Goal: Task Accomplishment & Management: Manage account settings

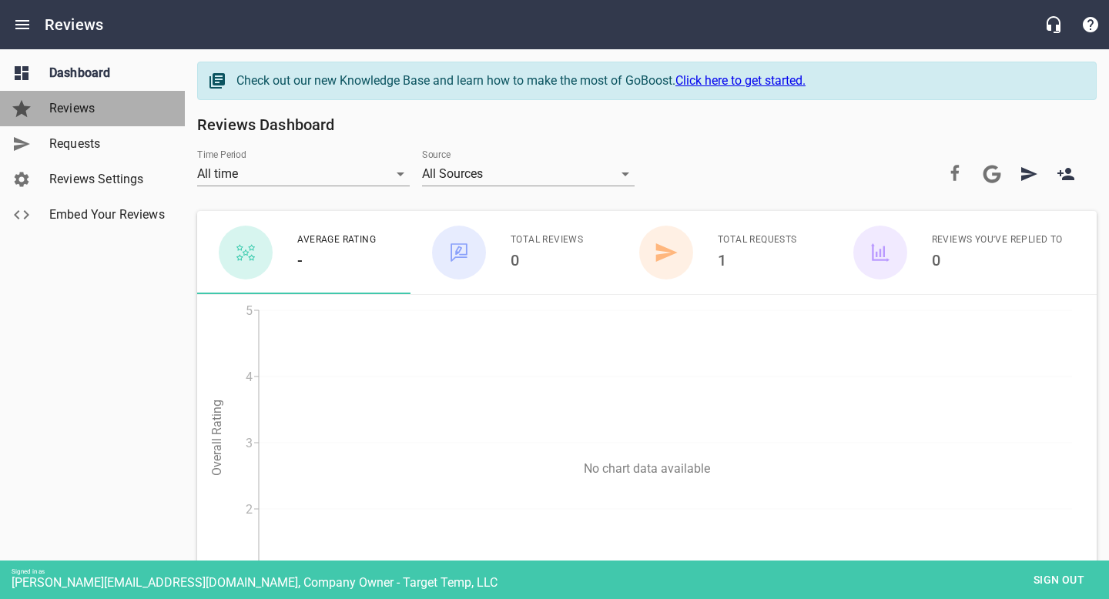
click at [89, 118] on link "Reviews" at bounding box center [92, 108] width 185 height 35
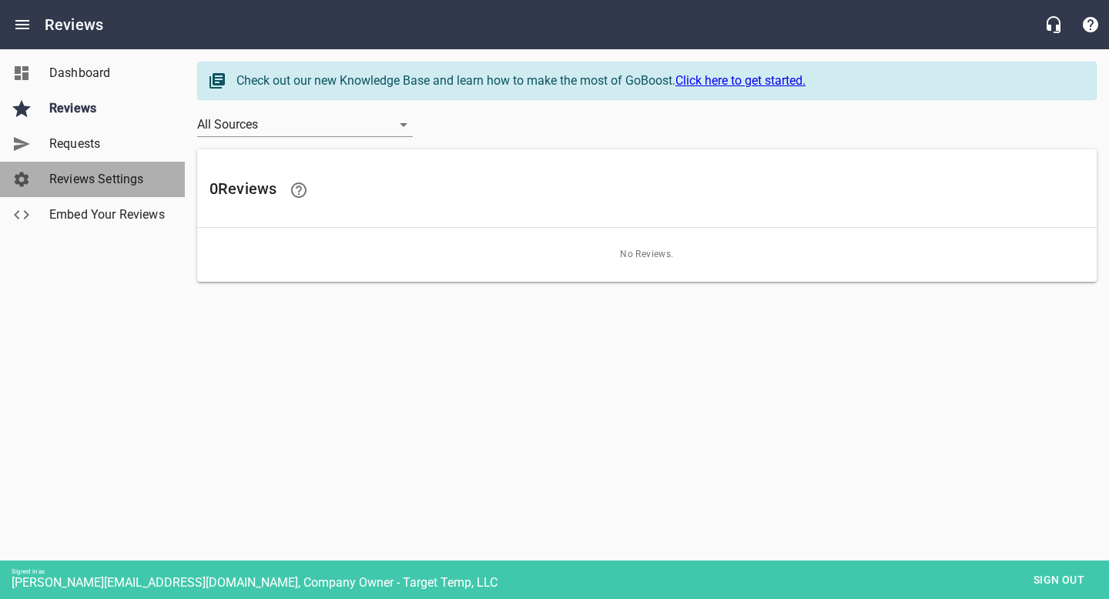
click at [85, 186] on span "Reviews Settings" at bounding box center [107, 179] width 117 height 18
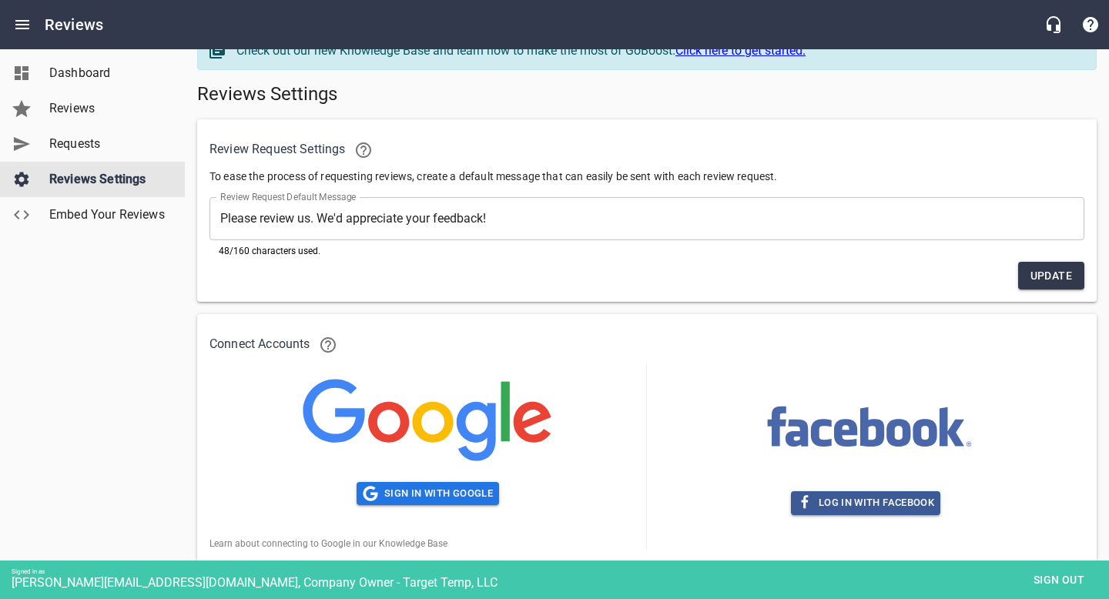
scroll to position [247, 0]
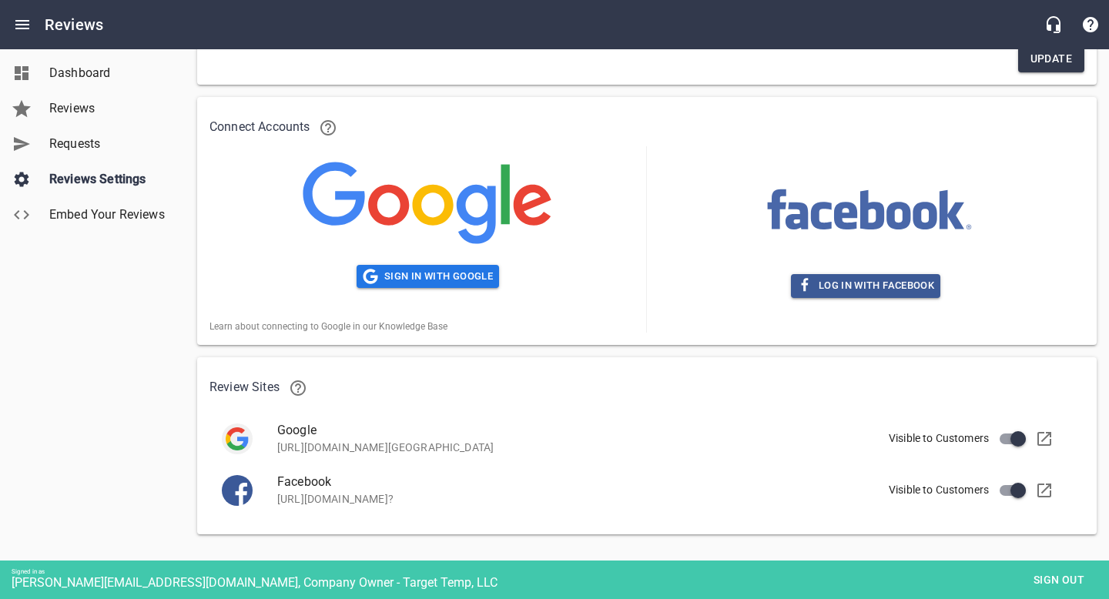
click at [1054, 572] on span "Sign out" at bounding box center [1059, 580] width 65 height 19
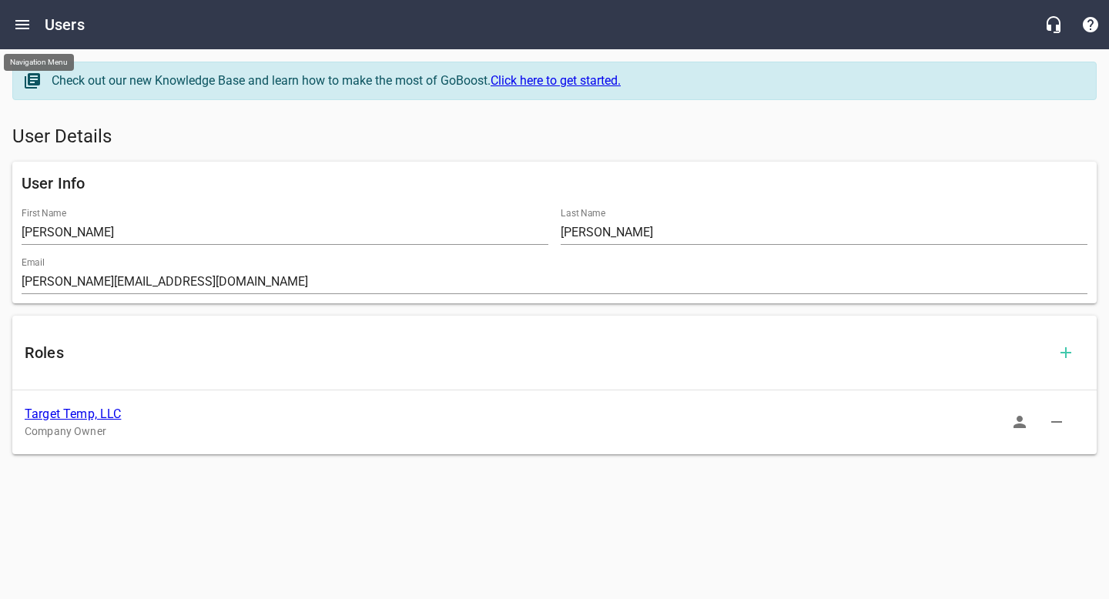
click at [24, 20] on icon "Open drawer" at bounding box center [22, 24] width 14 height 9
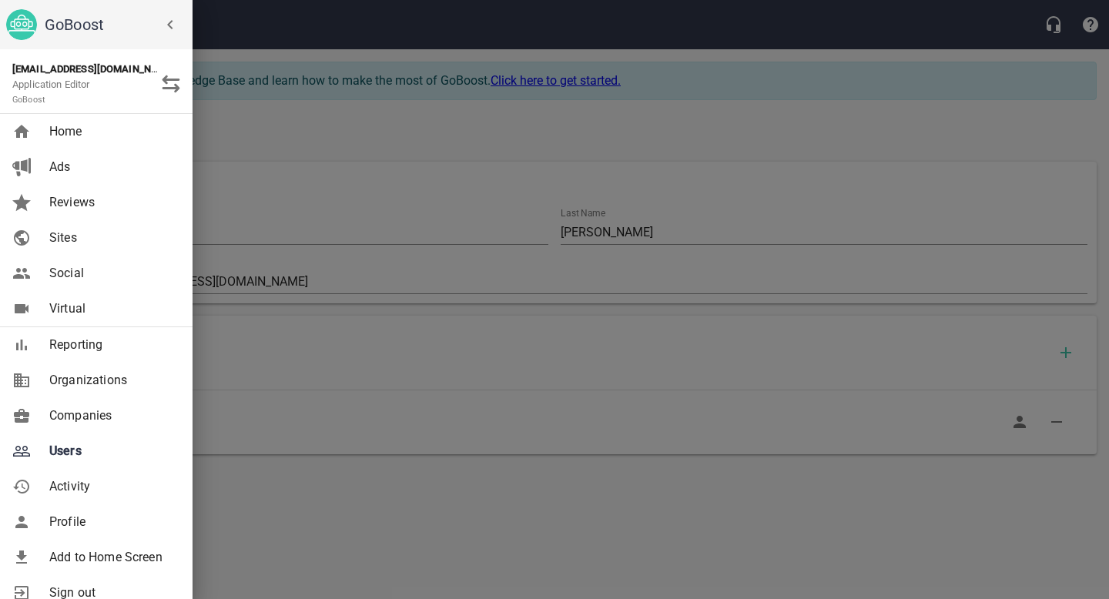
click at [84, 421] on span "Companies" at bounding box center [111, 416] width 125 height 18
